Goal: Task Accomplishment & Management: Complete application form

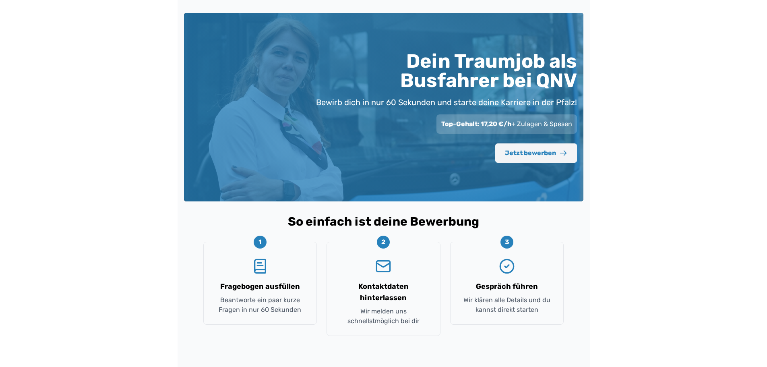
click at [547, 149] on button "Jetzt bewerben" at bounding box center [536, 152] width 82 height 19
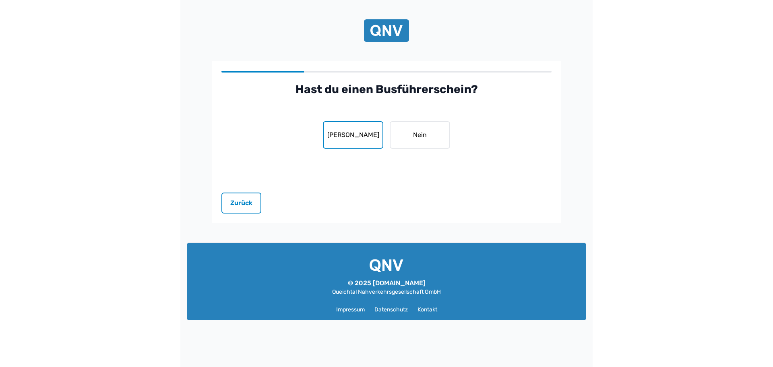
click at [372, 139] on button "Ja" at bounding box center [353, 134] width 60 height 27
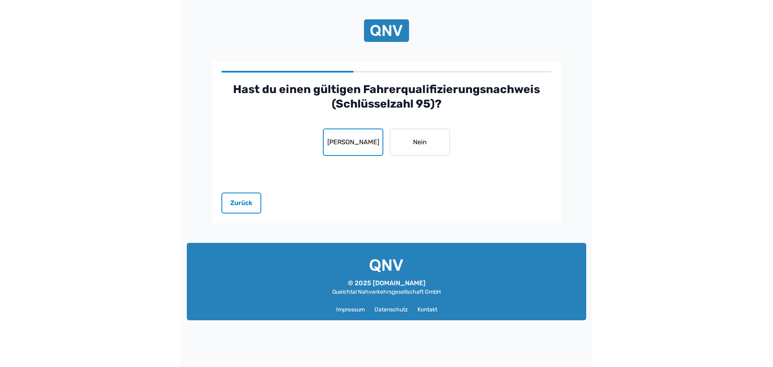
click at [352, 148] on button "Ja" at bounding box center [353, 141] width 60 height 27
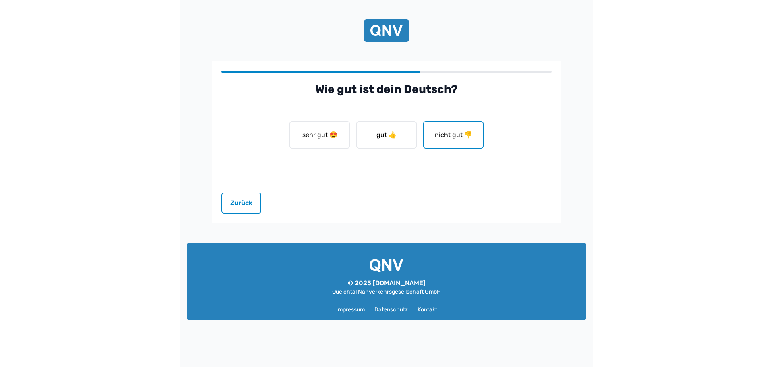
click at [442, 134] on button "nicht gut 👎" at bounding box center [453, 134] width 60 height 27
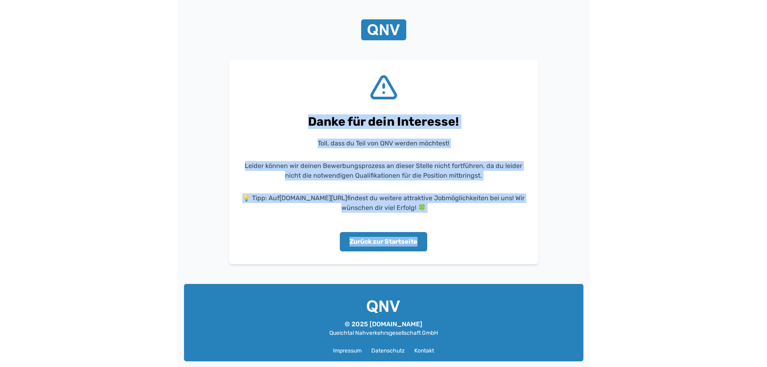
drag, startPoint x: 296, startPoint y: 110, endPoint x: 479, endPoint y: 241, distance: 224.7
click at [479, 241] on div "Danke für dein Interesse! Toll, dass du Teil von QNV werden möchtest! Leider kö…" at bounding box center [384, 162] width 284 height 179
copy div "Danke für dein Interesse! Toll, dass du Teil von QNV werden möchtest! Leider kö…"
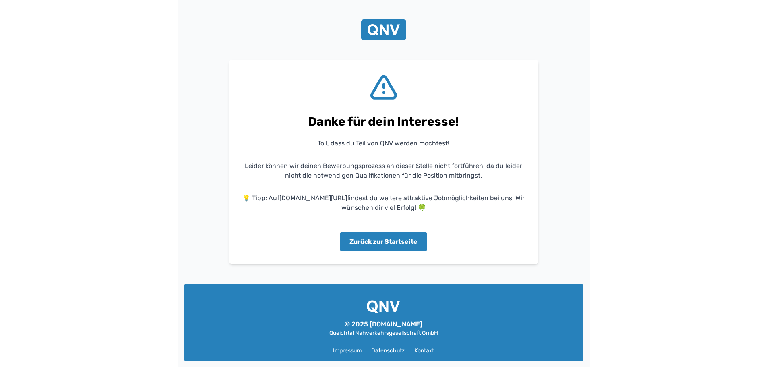
click at [246, 72] on div "Danke für dein Interesse! Toll, dass du Teil von QNV werden möchtest! Leider kö…" at bounding box center [383, 162] width 309 height 205
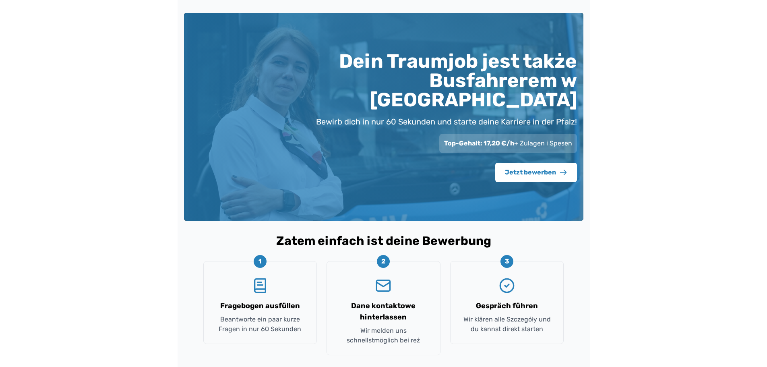
click at [380, 276] on div "2 Dane kontaktowe hinterlassen Wir melden uns schnellstmöglich bei reż" at bounding box center [384, 308] width 114 height 94
click at [381, 280] on rect "Poczta" at bounding box center [383, 285] width 13 height 11
click at [384, 300] on h3 "Dane kontaktowe hinterlassen" at bounding box center [384, 311] width 94 height 23
click at [385, 326] on p "Wir melden uns schnellstmöglich bei reż" at bounding box center [384, 335] width 94 height 19
click at [384, 257] on font "2" at bounding box center [383, 261] width 4 height 8
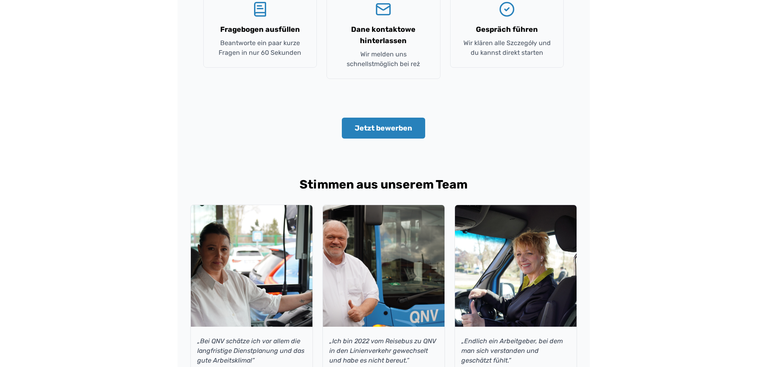
scroll to position [403, 0]
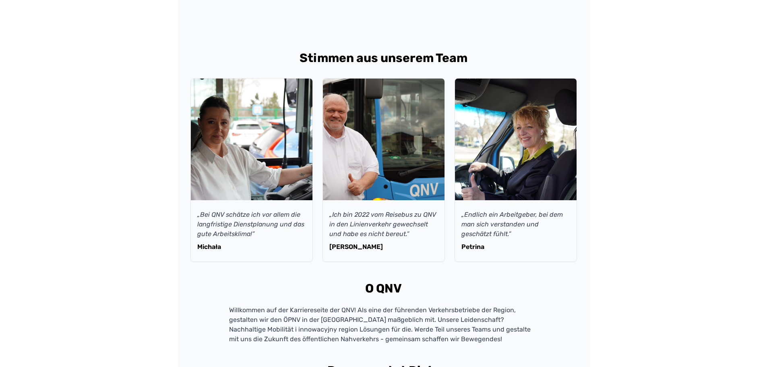
click at [365, 211] on font "„Ich bin 2022 vom Reisebus zu QNV in den Linienverkehr gewechselt und habe es n…" at bounding box center [382, 224] width 107 height 27
click at [344, 243] on font "Tomasz" at bounding box center [356, 247] width 54 height 8
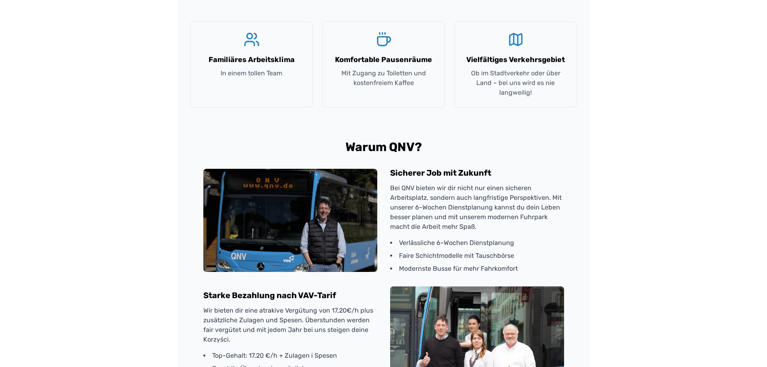
scroll to position [932, 0]
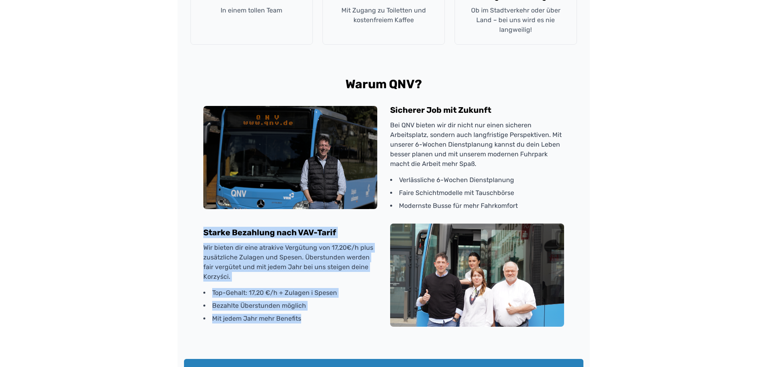
drag, startPoint x: 195, startPoint y: 212, endPoint x: 329, endPoint y: 300, distance: 160.9
click at [329, 300] on div "Warum QNV? Sicherer Job mit Zukunft Bei QNV bieten wir dir nicht nur einen sich…" at bounding box center [384, 202] width 400 height 250
copy div "Starke Bezahlung nach VAV-Tarif Wir bieten dir eine atrakive Vergütung von 17,2…"
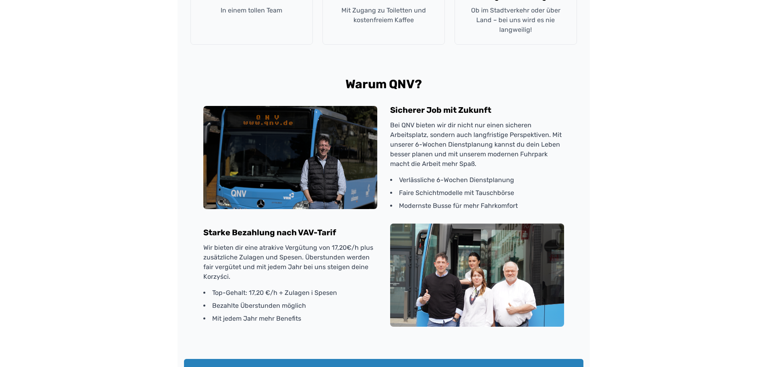
click at [551, 120] on p "Bei QNV bieten wir dir nicht nur einen sicheren Arbeitsplatz, sondern auch lang…" at bounding box center [477, 144] width 174 height 48
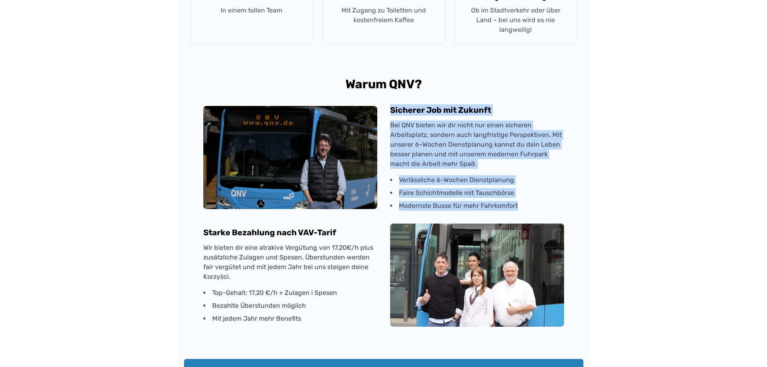
drag, startPoint x: 385, startPoint y: 91, endPoint x: 524, endPoint y: 183, distance: 166.6
click at [524, 184] on div "Sicherer Job mit Zukunft Bei QNV bieten wir dir nicht nur einen sicheren Arbeit…" at bounding box center [383, 157] width 361 height 106
copy div "Sicherer Job mit Zukunft Bei QNV bieten wir dir nicht nur einen sicheren Arbeit…"
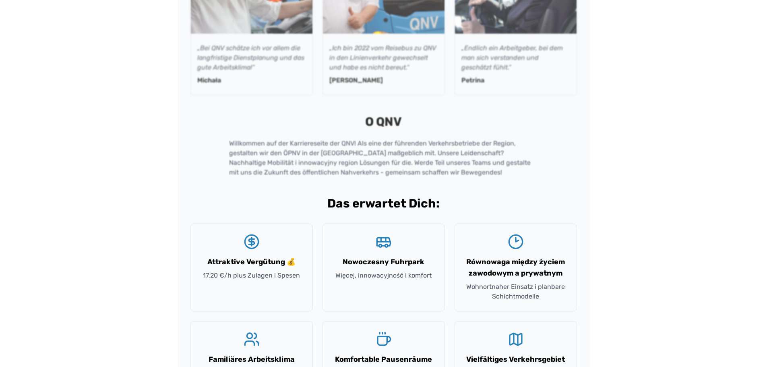
scroll to position [530, 0]
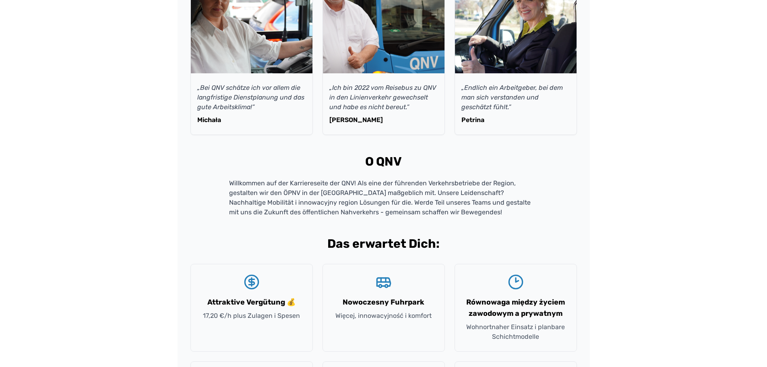
drag, startPoint x: 50, startPoint y: 225, endPoint x: 32, endPoint y: 208, distance: 24.2
click at [48, 220] on div "Dein Traumjob jest także Busfahrerem w QNV Bewirb dich in nur 60 Sekunden und s…" at bounding box center [383, 290] width 767 height 1641
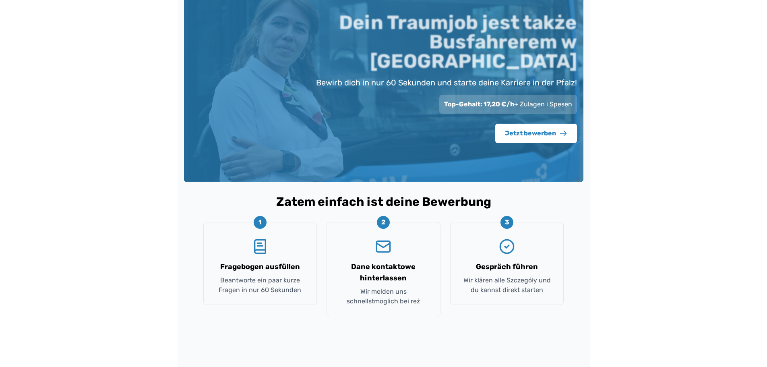
scroll to position [0, 0]
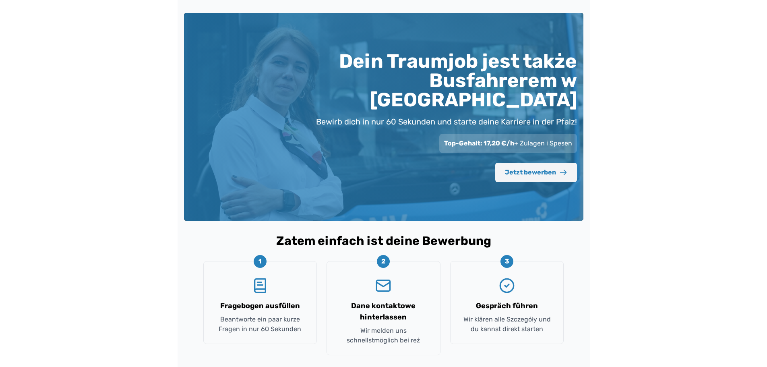
click at [550, 168] on font "Jetzt bewerben" at bounding box center [530, 172] width 51 height 8
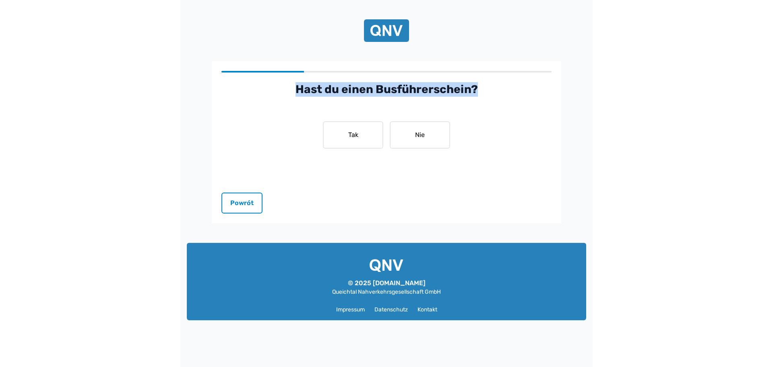
drag, startPoint x: 483, startPoint y: 87, endPoint x: 297, endPoint y: 89, distance: 186.5
click at [297, 89] on h2 "Hast du einen Busführerschein?" at bounding box center [387, 89] width 330 height 15
copy font "Hast du einen Busführerschein?"
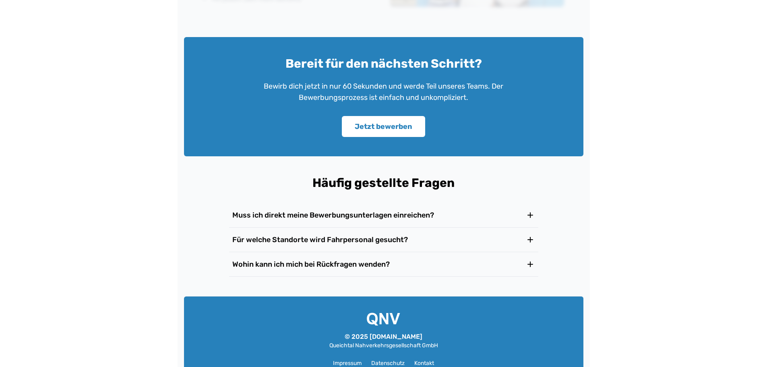
scroll to position [1255, 0]
click at [425, 359] on font "Kontakt" at bounding box center [424, 362] width 20 height 7
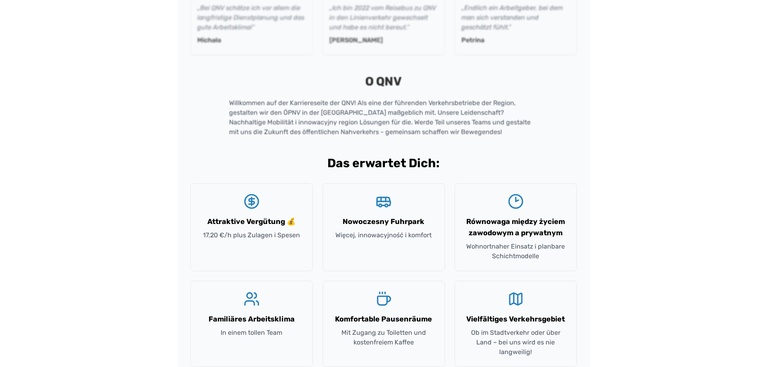
scroll to position [328, 0]
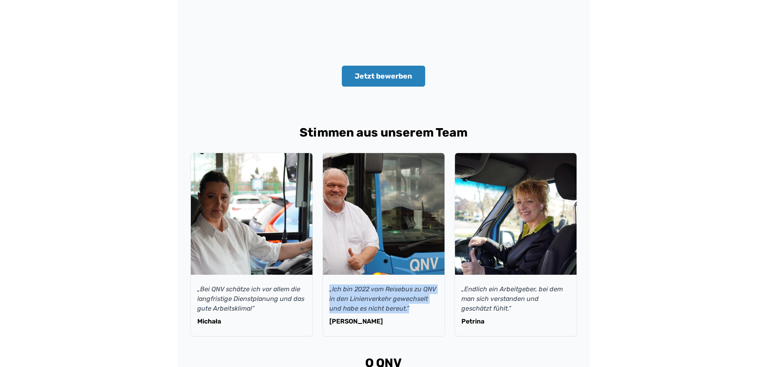
drag, startPoint x: 327, startPoint y: 265, endPoint x: 408, endPoint y: 288, distance: 83.7
click at [408, 288] on div "„Ich bin 2022 vom Reisebus zu QNV in den Linienverkehr gewechselt und habe es n…" at bounding box center [384, 305] width 122 height 61
copy font "„Ich bin 2022 vom Reisebus zu QNV in den Linienverkehr gewechselt und habe es n…"
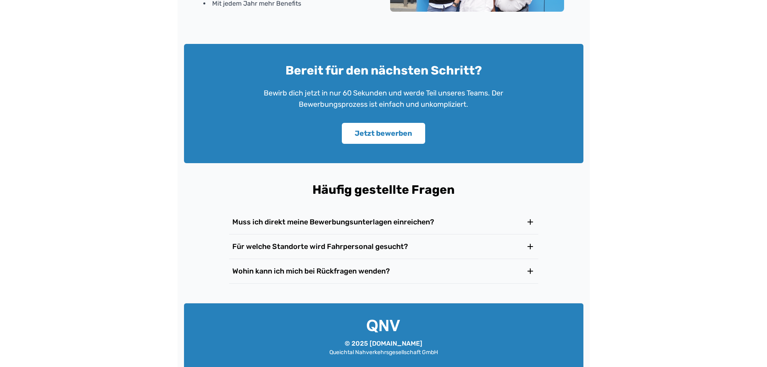
scroll to position [1255, 0]
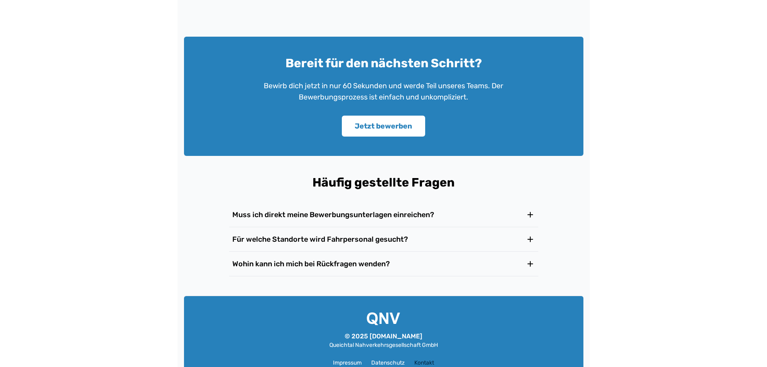
click at [427, 359] on font "Kontakt" at bounding box center [424, 362] width 20 height 7
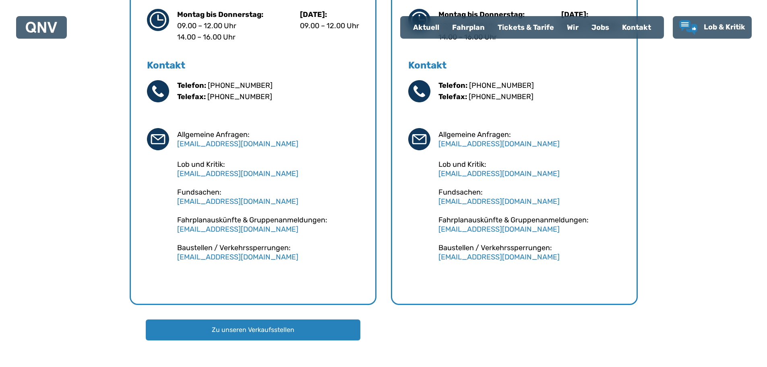
scroll to position [363, 0]
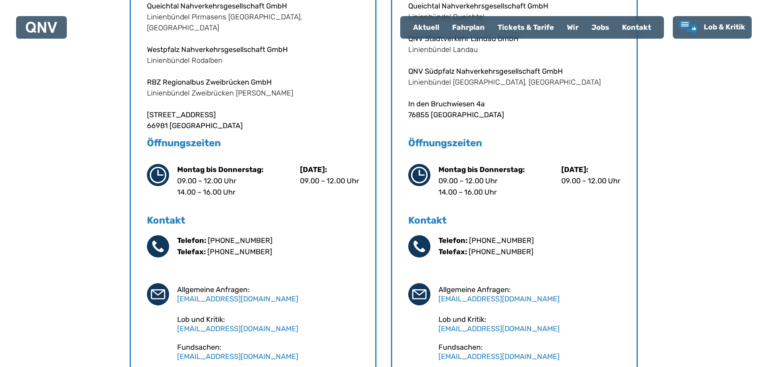
click at [607, 25] on div "Jobs" at bounding box center [600, 27] width 31 height 21
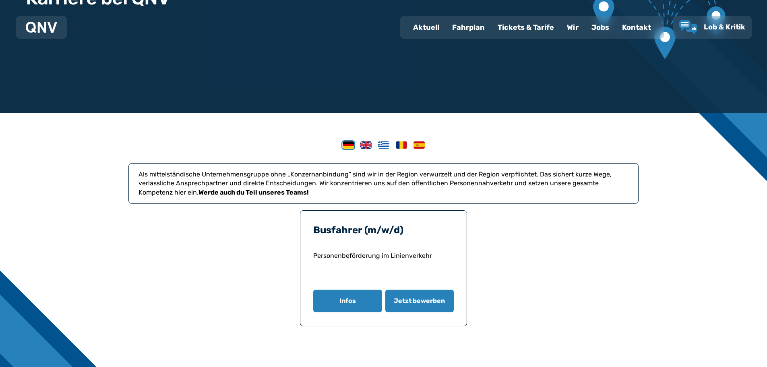
scroll to position [161, 0]
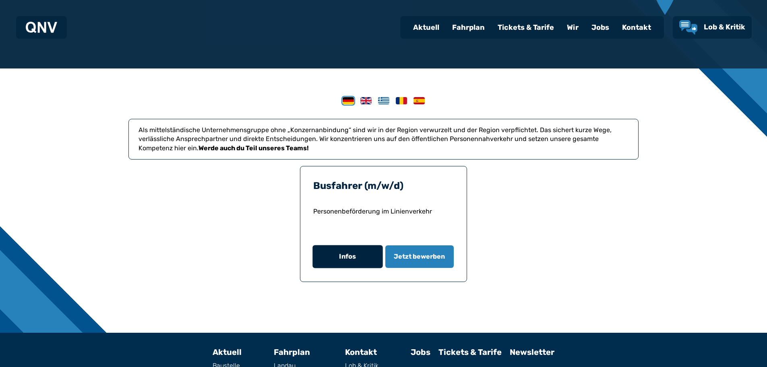
click at [362, 246] on button "Infos" at bounding box center [348, 256] width 70 height 23
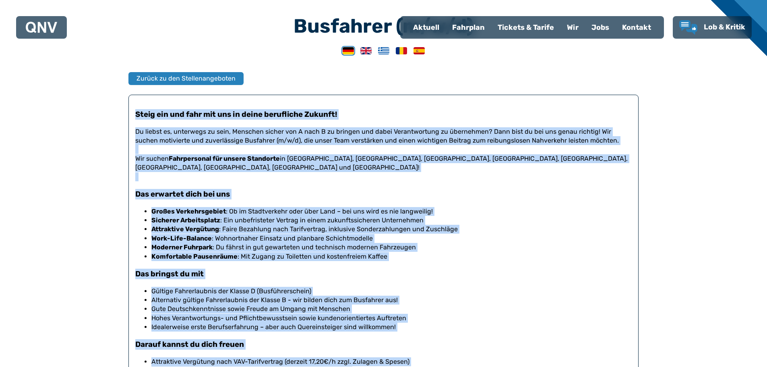
scroll to position [511, 0]
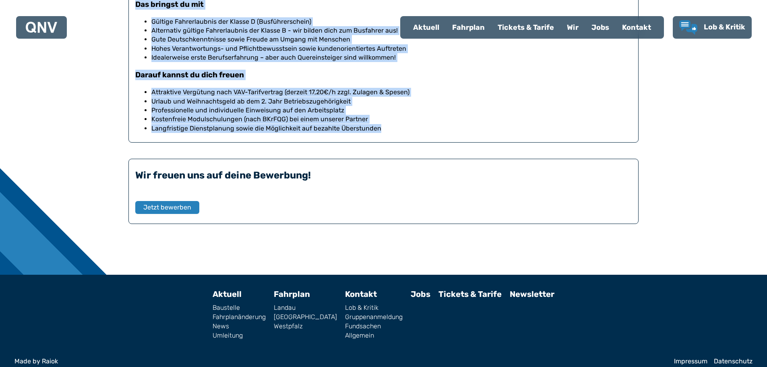
drag, startPoint x: 137, startPoint y: 111, endPoint x: 381, endPoint y: 120, distance: 243.9
copy div "Lorem ips dol sita con adi el seddo eiusmodtem Incidid! Ut labore et, doloremag…"
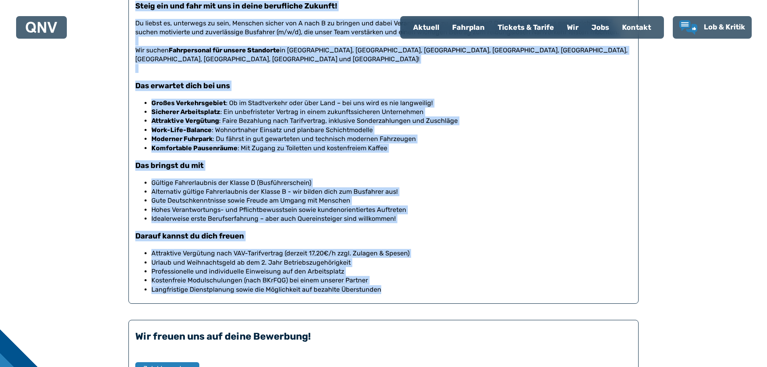
click at [524, 196] on li "Gute Deutschkenntnisse sowie Freude am Umgang mit Menschen" at bounding box center [391, 200] width 481 height 9
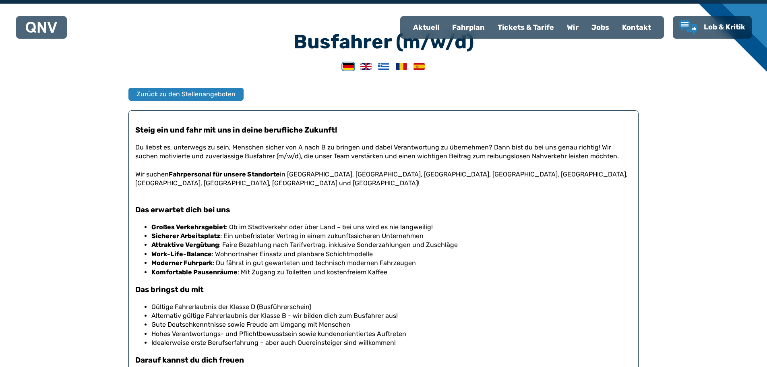
scroll to position [229, 0]
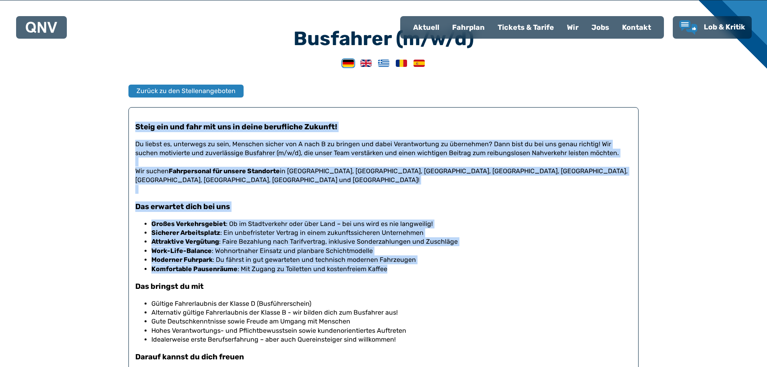
drag, startPoint x: 140, startPoint y: 133, endPoint x: 404, endPoint y: 264, distance: 295.2
click at [404, 264] on div "Steig ein und fahr mit uns in deine berufliche Zukunft! Du liebst es, unterwegs…" at bounding box center [383, 265] width 510 height 317
copy div "Lorem ips dol sita con adi el seddo eiusmodtem Incidid! Ut labore et, doloremag…"
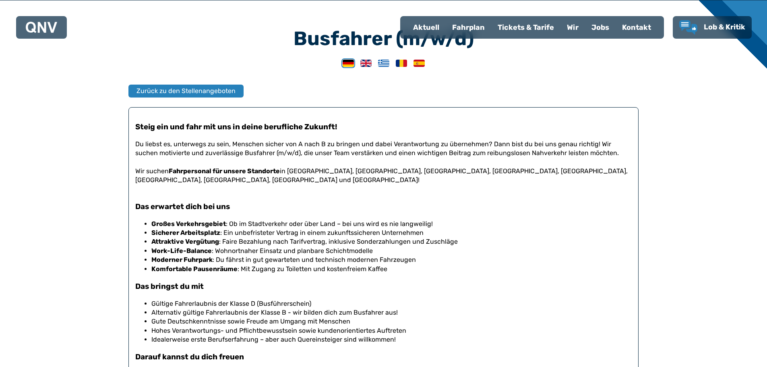
click at [604, 271] on div "Steig ein und fahr mit uns in deine berufliche Zukunft! Du liebst es, unterwegs…" at bounding box center [383, 266] width 497 height 317
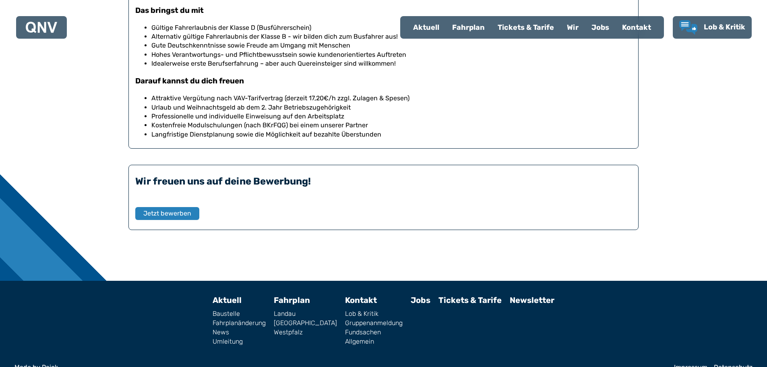
scroll to position [511, 0]
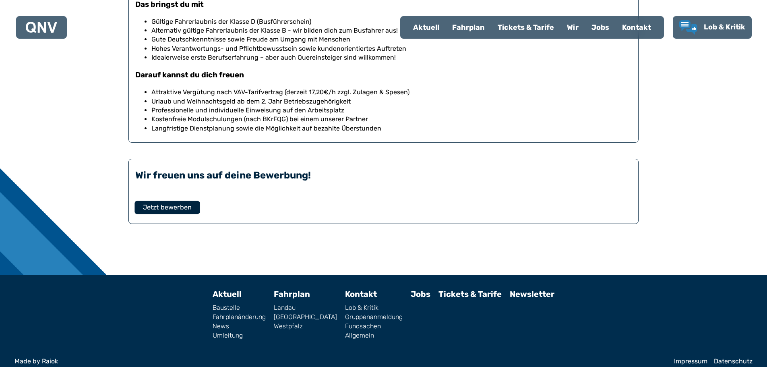
click at [183, 202] on span "Jetzt bewerben" at bounding box center [167, 207] width 49 height 10
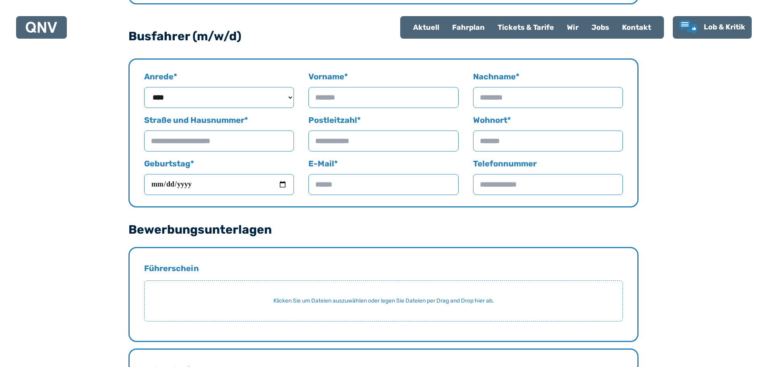
scroll to position [363, 0]
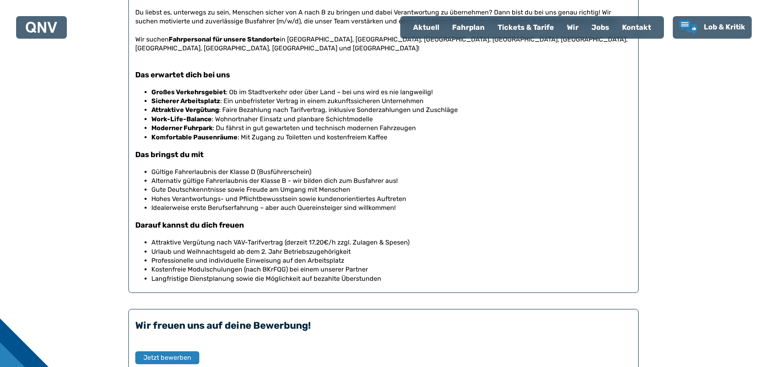
scroll to position [310, 0]
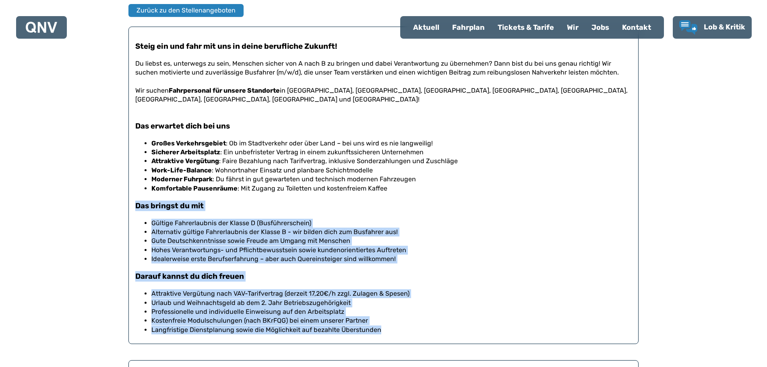
drag, startPoint x: 133, startPoint y: 197, endPoint x: 381, endPoint y: 321, distance: 277.8
click at [381, 321] on div "Steig ein und fahr mit uns in deine berufliche Zukunft! Du liebst es, unterwegs…" at bounding box center [383, 185] width 510 height 317
copy div "Das bringst du mit Gültige Fahrerlaubnis der Klasse D (Busführerschein) Alterna…"
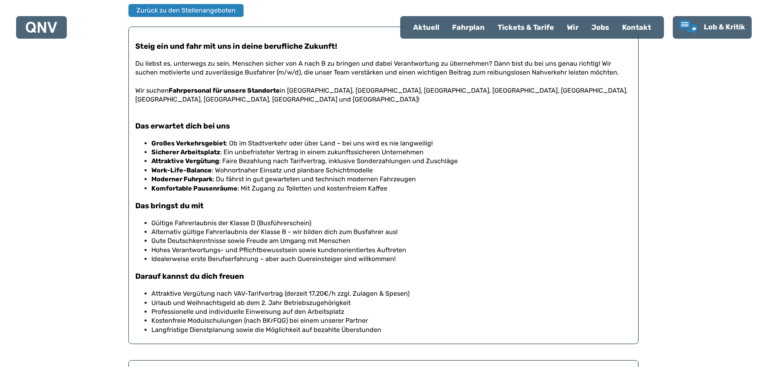
click at [530, 148] on li "[PERSON_NAME] Arbeitsplatz : Ein unbefristeter Vertrag in einem zukunftssichere…" at bounding box center [391, 152] width 481 height 9
click at [633, 28] on div "Kontakt" at bounding box center [637, 27] width 42 height 21
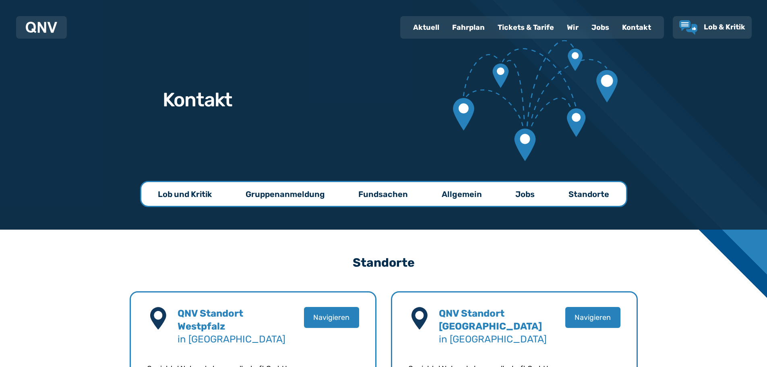
click at [521, 193] on p "Jobs" at bounding box center [525, 194] width 19 height 11
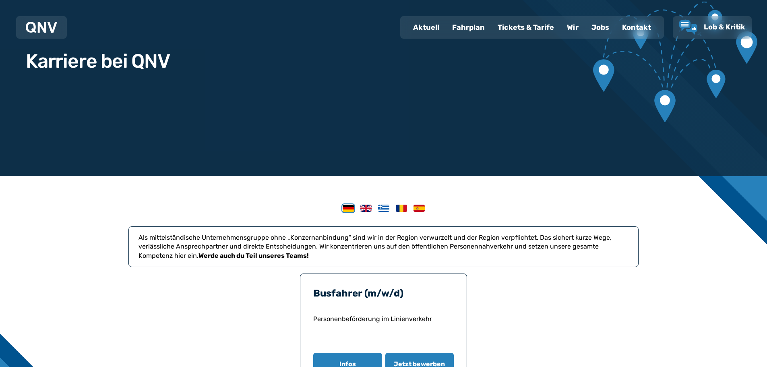
scroll to position [201, 0]
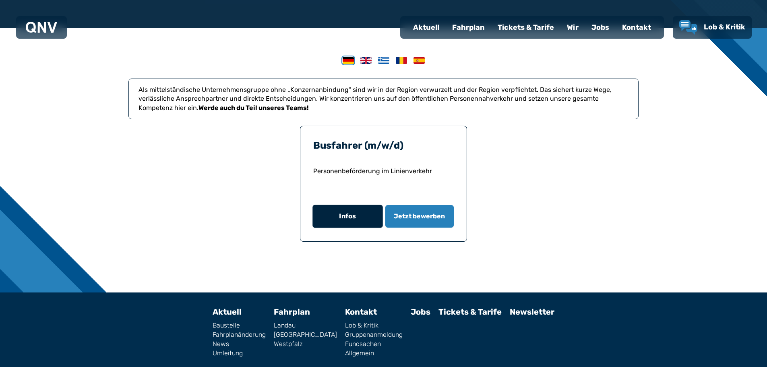
click at [340, 220] on button "Infos" at bounding box center [348, 216] width 70 height 23
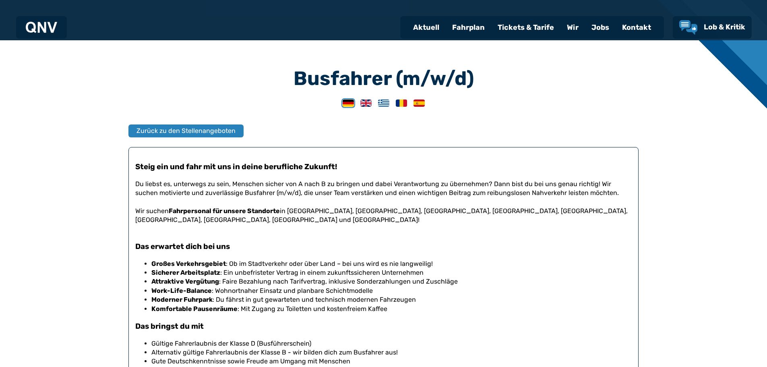
scroll to position [189, 0]
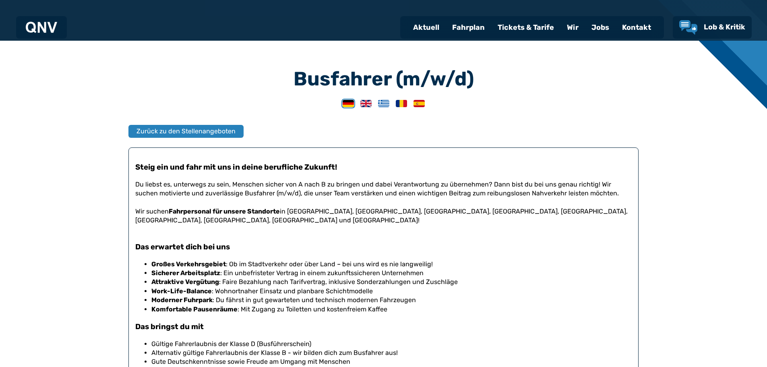
scroll to position [201, 0]
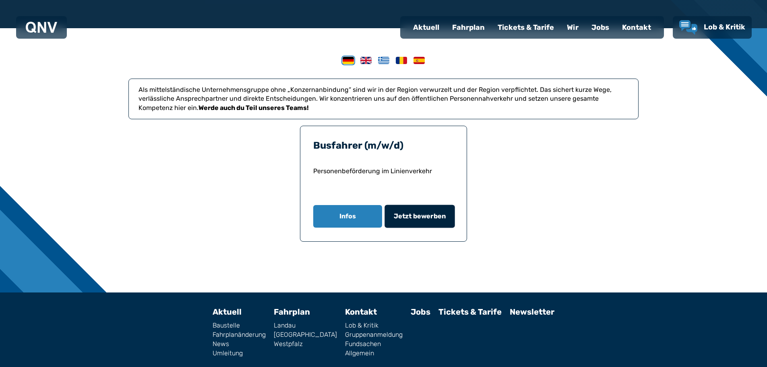
click at [435, 215] on span "Jetzt bewerben" at bounding box center [420, 216] width 52 height 10
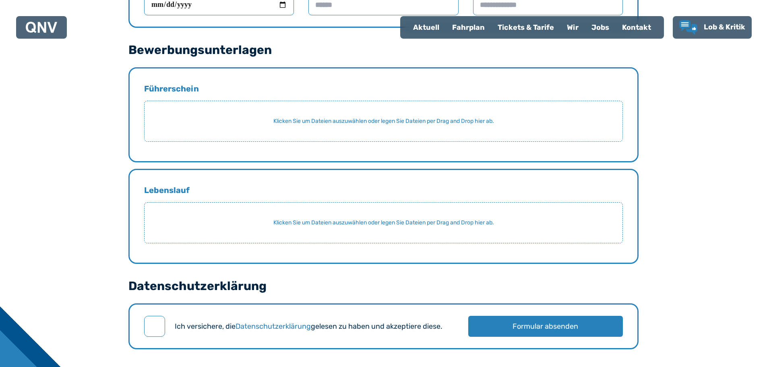
scroll to position [564, 0]
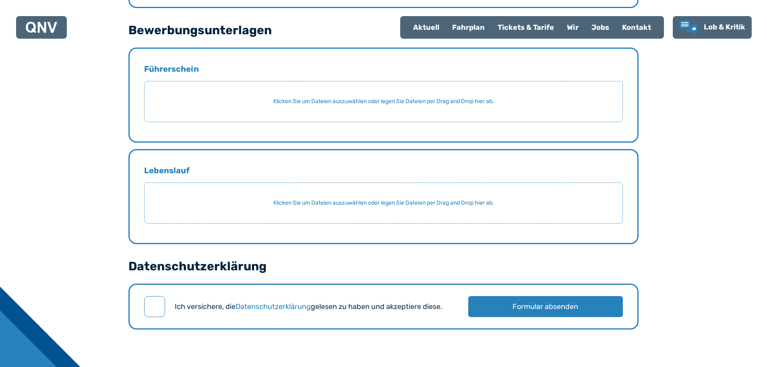
scroll to position [201, 0]
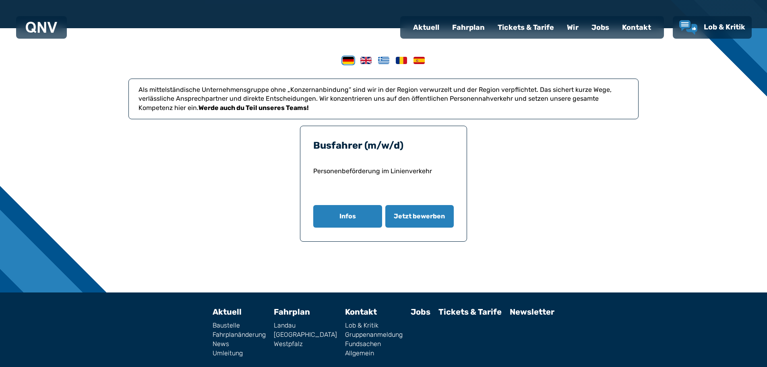
click at [354, 345] on link "Fundsachen" at bounding box center [374, 344] width 58 height 6
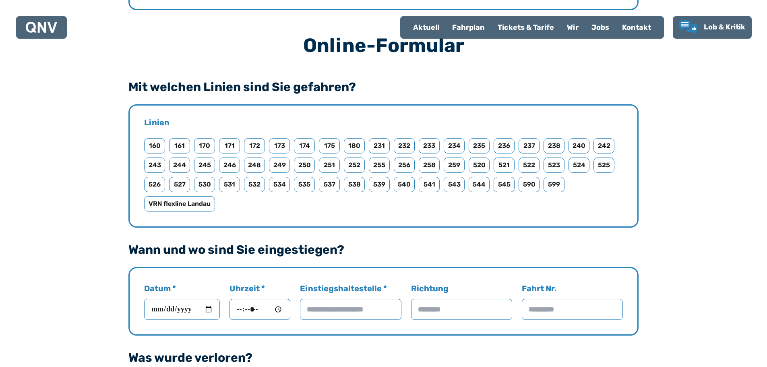
scroll to position [403, 0]
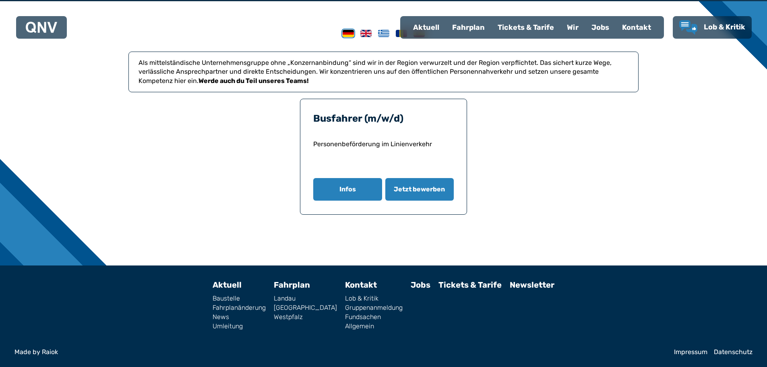
scroll to position [201, 0]
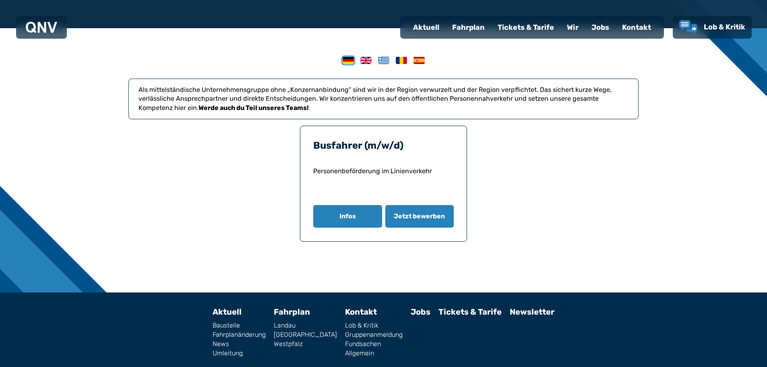
click at [348, 352] on link "Allgemein" at bounding box center [374, 353] width 58 height 6
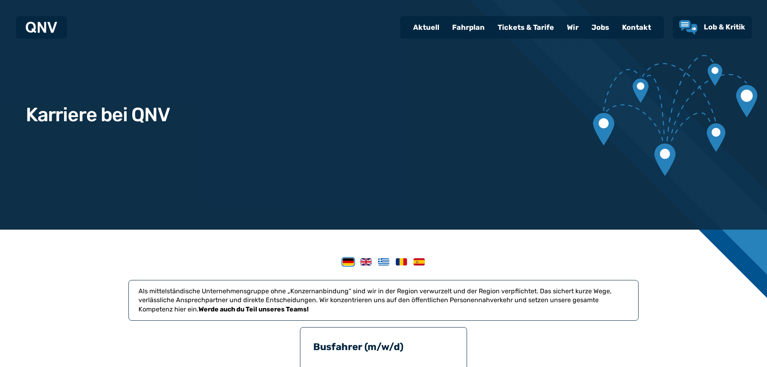
scroll to position [201, 0]
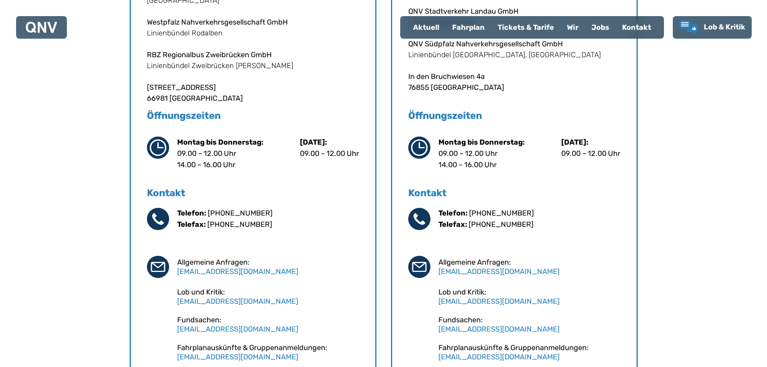
scroll to position [443, 0]
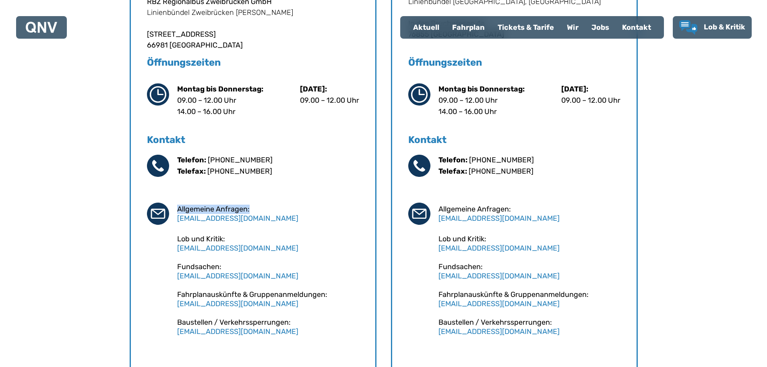
drag, startPoint x: 249, startPoint y: 207, endPoint x: 177, endPoint y: 205, distance: 72.1
click at [177, 205] on div "Allgemeine Anfragen: info@qnv.de" at bounding box center [268, 214] width 182 height 18
copy div "Allgemeine Anfragen:"
